Goal: Task Accomplishment & Management: Manage account settings

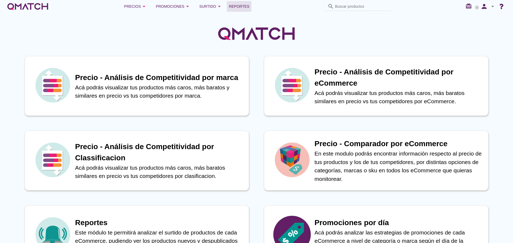
click at [241, 3] on link "Reportes" at bounding box center [239, 6] width 25 height 11
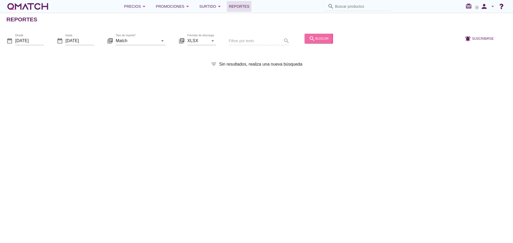
click at [316, 40] on div "search buscar" at bounding box center [319, 38] width 20 height 6
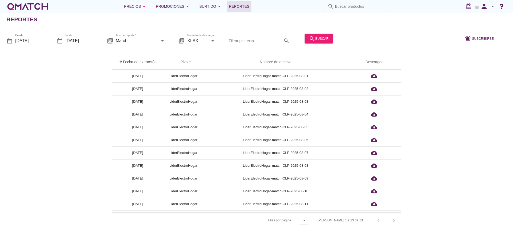
click at [146, 59] on th "arrow_upward Fecha de extracción" at bounding box center [137, 62] width 51 height 15
click at [158, 41] on div "arrow_drop_down" at bounding box center [161, 40] width 7 height 6
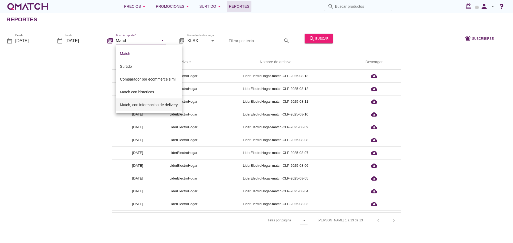
click at [137, 104] on div "Match, con informacion de delivery" at bounding box center [149, 105] width 58 height 6
type input "Match, con informacion de delivery"
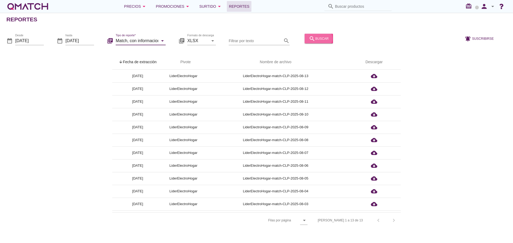
click at [313, 38] on div "search buscar" at bounding box center [319, 38] width 20 height 6
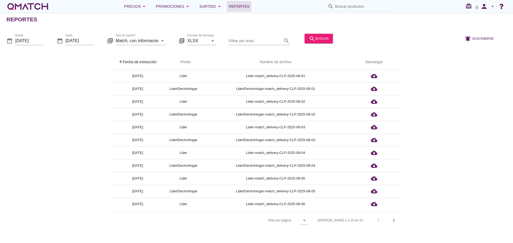
click at [145, 59] on th "arrow_upward Fecha de extracción" at bounding box center [137, 62] width 51 height 15
click at [485, 5] on icon "person" at bounding box center [484, 6] width 11 height 7
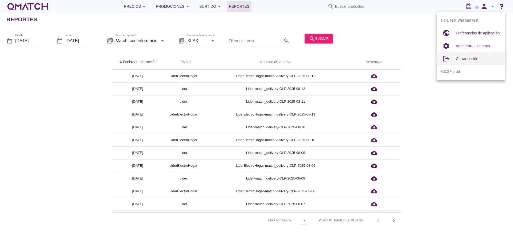
click at [466, 58] on span "Cerrar sesión" at bounding box center [467, 59] width 22 height 4
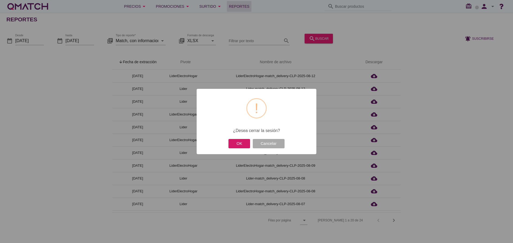
click at [244, 142] on button "OK" at bounding box center [239, 143] width 22 height 9
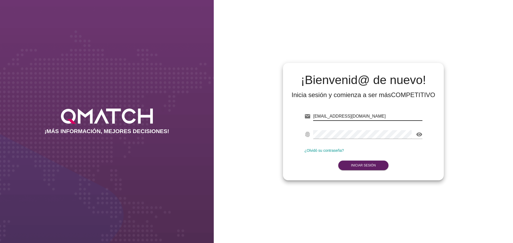
click at [374, 116] on input "[EMAIL_ADDRESS][DOMAIN_NAME]" at bounding box center [367, 116] width 109 height 9
type input "[EMAIL_ADDRESS][DOMAIN_NAME]"
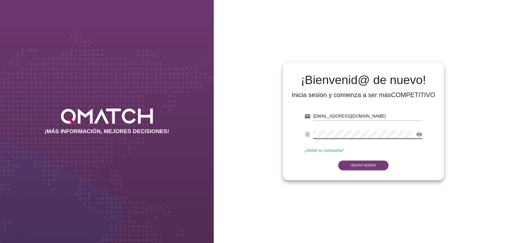
click at [355, 168] on button "Iniciar Sesión" at bounding box center [363, 166] width 50 height 10
